Goal: Task Accomplishment & Management: Manage account settings

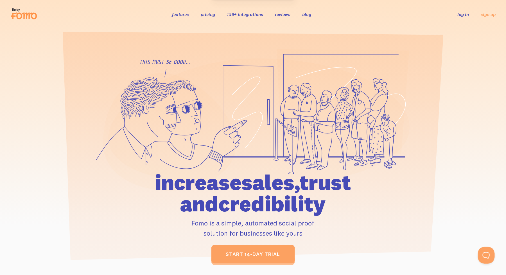
click at [467, 15] on link "log in" at bounding box center [464, 15] width 12 height 6
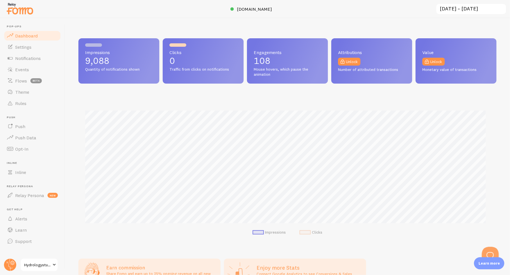
scroll to position [280897, 280631]
click at [18, 103] on span "Rules" at bounding box center [20, 103] width 11 height 6
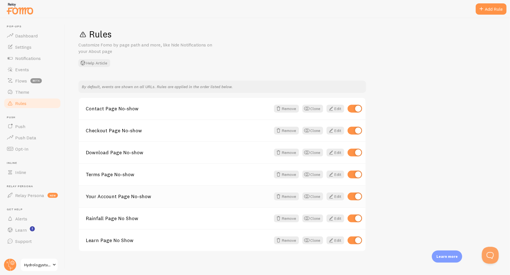
scroll to position [6, 0]
